Goal: Information Seeking & Learning: Stay updated

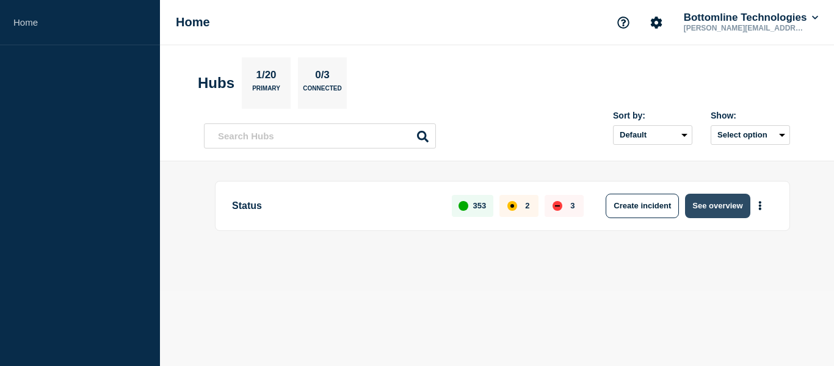
click at [728, 197] on button "See overview" at bounding box center [717, 205] width 65 height 24
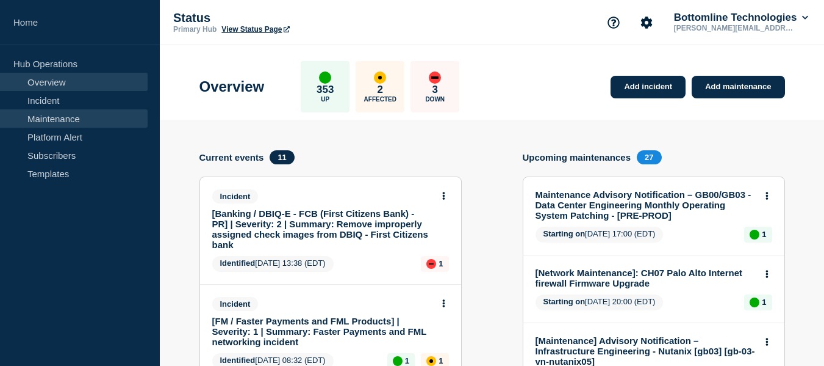
click at [60, 109] on link "Maintenance" at bounding box center [74, 118] width 148 height 18
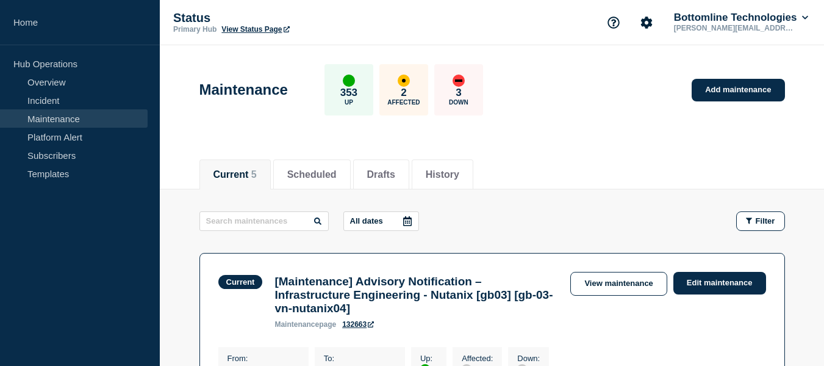
scroll to position [183, 0]
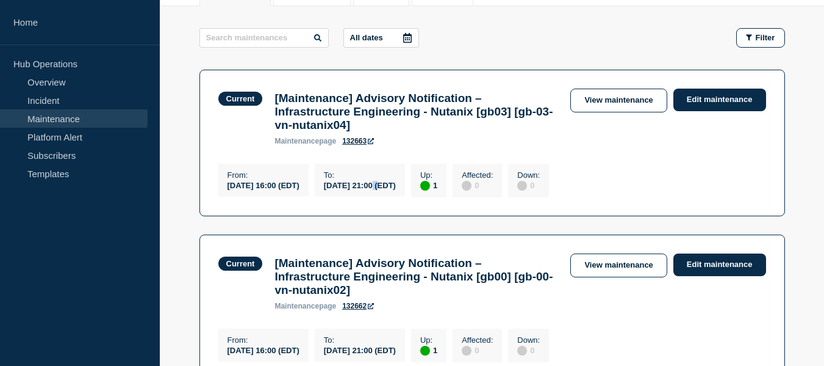
drag, startPoint x: 404, startPoint y: 195, endPoint x: 413, endPoint y: 196, distance: 8.6
click at [396, 190] on div "2025-08-16 21:00 (EDT)" at bounding box center [360, 184] width 72 height 10
drag, startPoint x: 413, startPoint y: 196, endPoint x: 396, endPoint y: 192, distance: 17.2
click at [396, 190] on div "2025-08-16 21:00 (EDT)" at bounding box center [360, 184] width 72 height 10
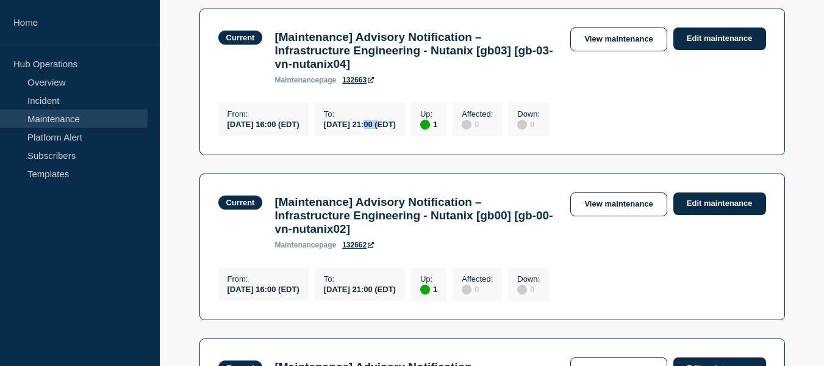
scroll to position [122, 0]
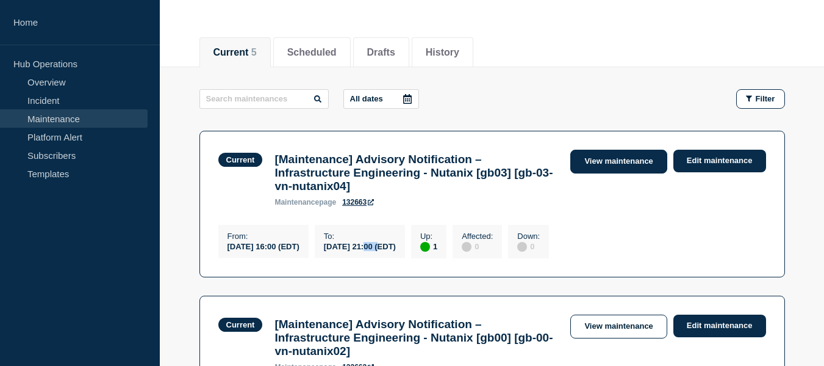
click at [618, 157] on link "View maintenance" at bounding box center [619, 162] width 96 height 24
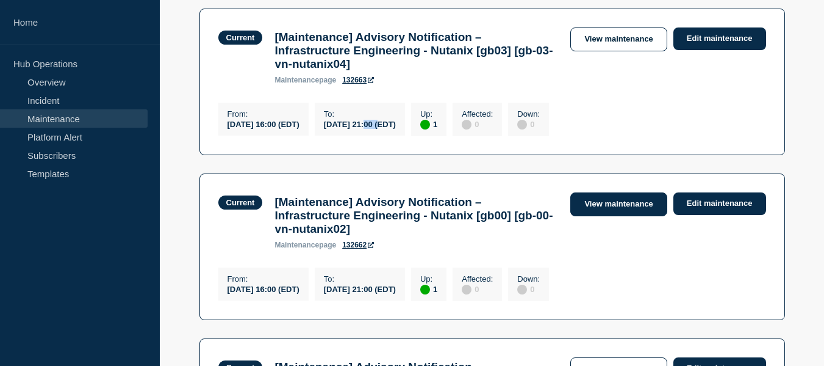
click at [607, 210] on link "View maintenance" at bounding box center [619, 204] width 96 height 24
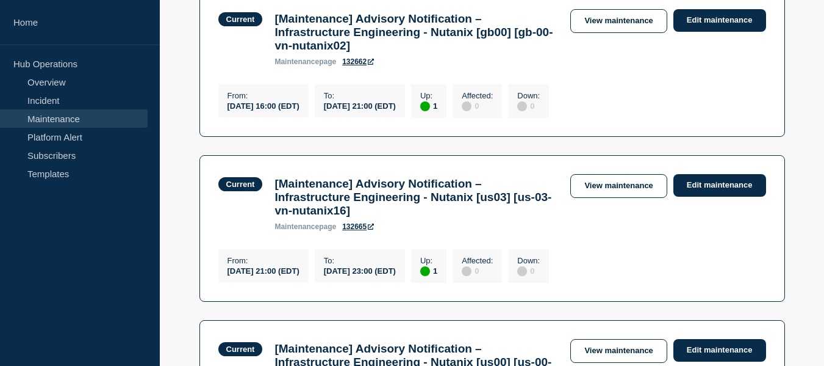
scroll to position [488, 0]
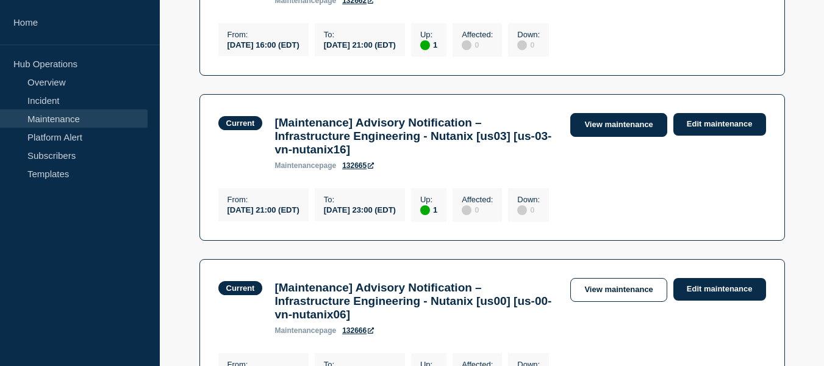
click at [596, 137] on link "View maintenance" at bounding box center [619, 125] width 96 height 24
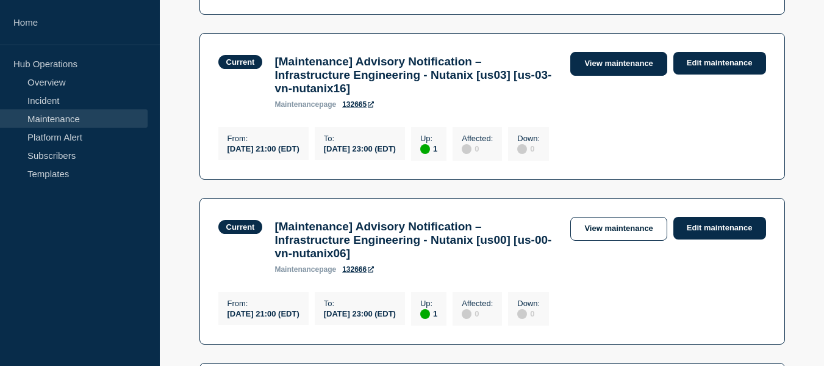
scroll to position [610, 0]
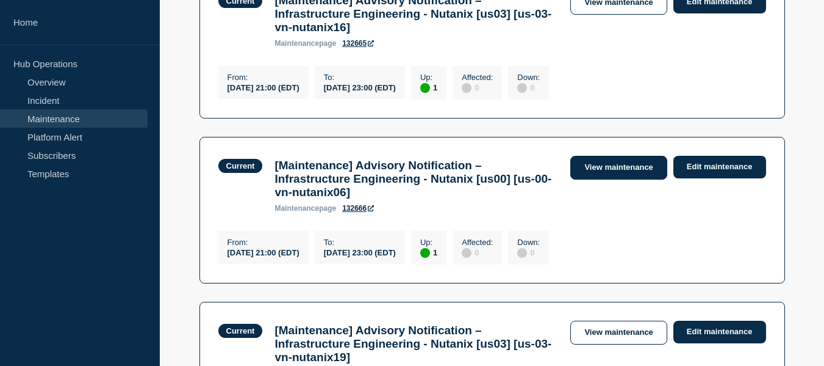
click at [625, 179] on link "View maintenance" at bounding box center [619, 168] width 96 height 24
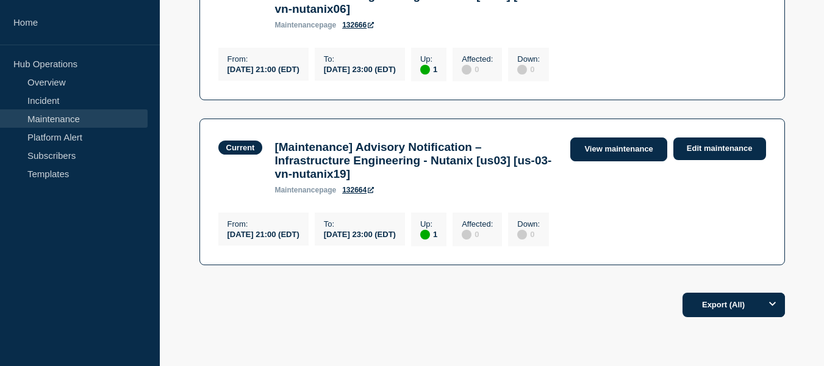
click at [636, 161] on link "View maintenance" at bounding box center [619, 149] width 96 height 24
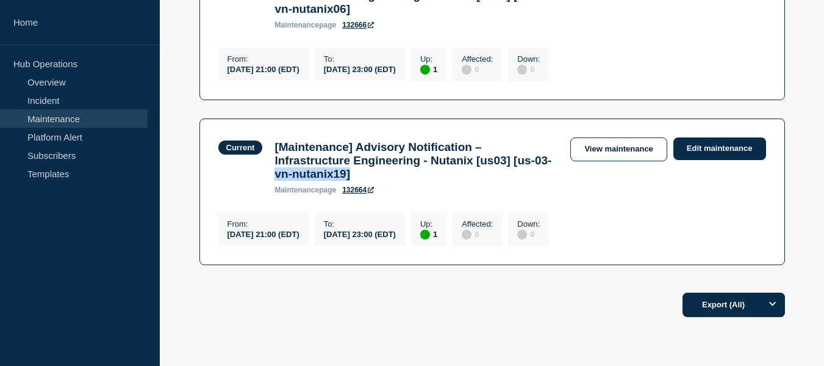
drag, startPoint x: 317, startPoint y: 226, endPoint x: 221, endPoint y: 200, distance: 99.2
click at [267, 194] on div "Current [Maintenance] Advisory Notification – Infrastructure Engineering - Nuta…" at bounding box center [391, 165] width 347 height 57
click at [212, 208] on section "Current [Maintenance] Advisory Notification – Infrastructure Engineering - Nuta…" at bounding box center [493, 191] width 586 height 146
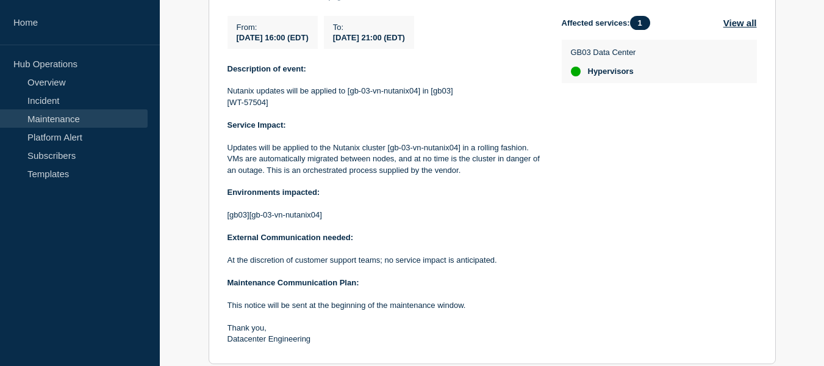
scroll to position [436, 0]
